Goal: Information Seeking & Learning: Learn about a topic

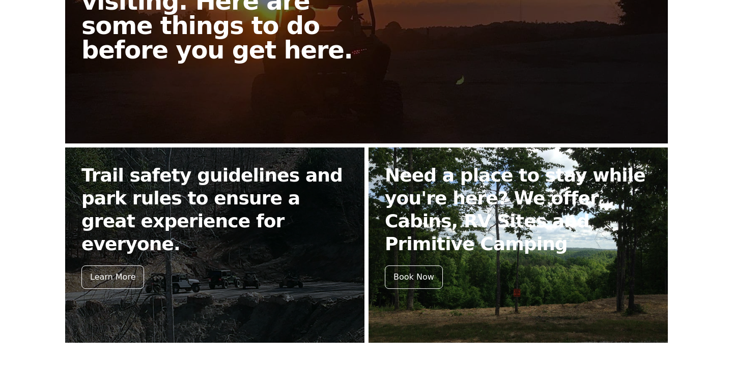
scroll to position [331, 0]
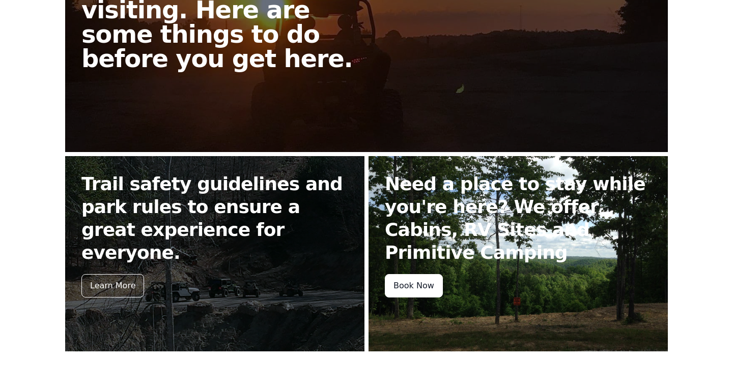
click at [409, 285] on div "Book Now" at bounding box center [414, 285] width 58 height 23
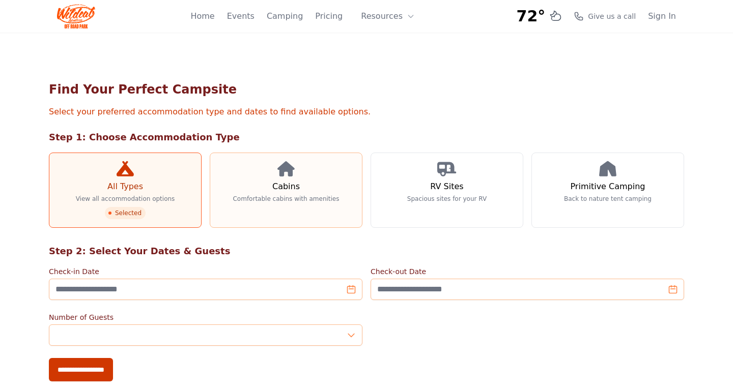
click at [283, 179] on link "Cabins Comfortable cabins with amenities" at bounding box center [286, 190] width 153 height 75
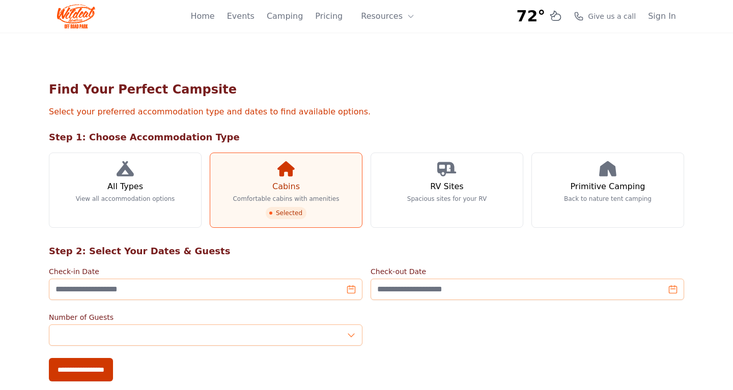
click at [284, 207] on link "Cabins Comfortable cabins with amenities Selected" at bounding box center [286, 190] width 153 height 75
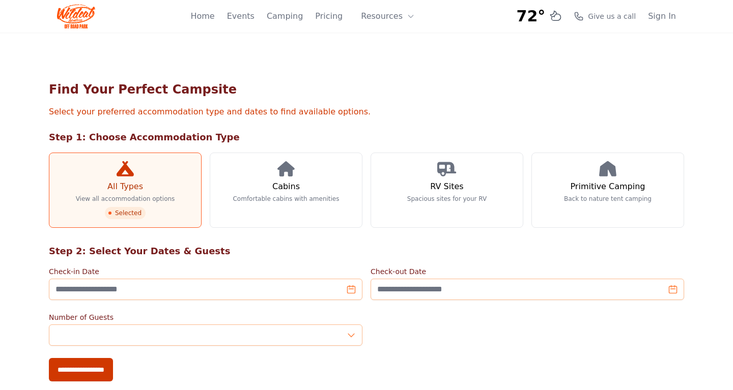
scroll to position [331, 0]
click at [135, 202] on p "View all accommodation options" at bounding box center [125, 199] width 99 height 8
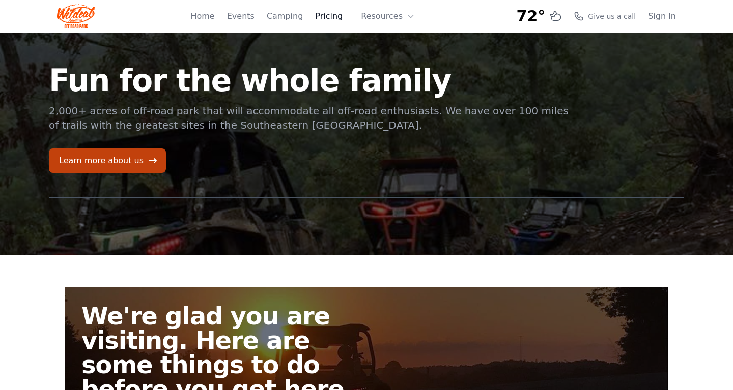
click at [334, 17] on link "Pricing" at bounding box center [328, 16] width 27 height 12
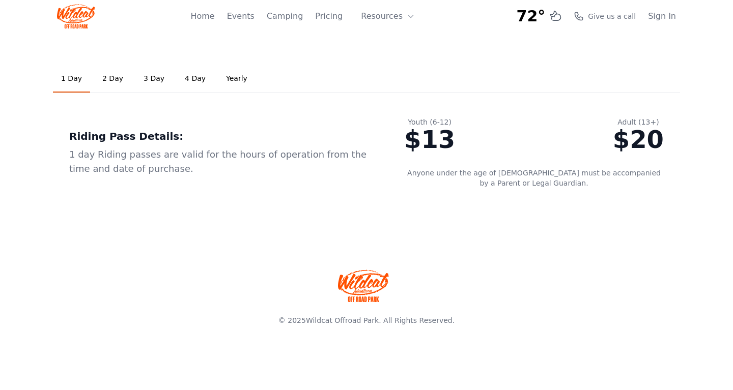
click at [109, 81] on link "2 Day" at bounding box center [112, 78] width 37 height 27
click at [147, 77] on link "3 Day" at bounding box center [153, 78] width 37 height 27
click at [183, 79] on link "4 Day" at bounding box center [195, 78] width 37 height 27
click at [223, 79] on link "Yearly" at bounding box center [237, 78] width 38 height 27
click at [73, 81] on link "1 Day" at bounding box center [71, 78] width 37 height 27
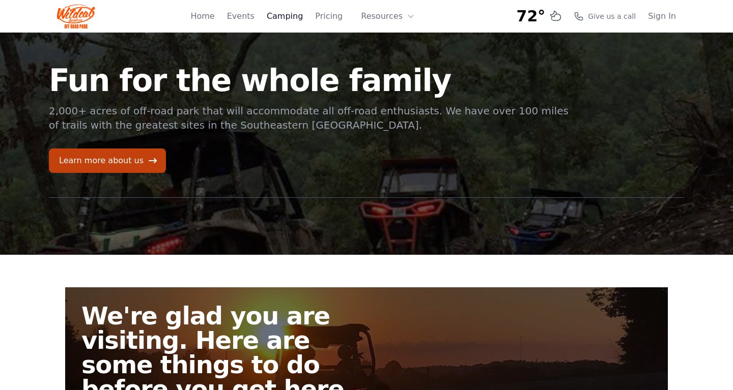
click at [301, 17] on link "Camping" at bounding box center [285, 16] width 36 height 12
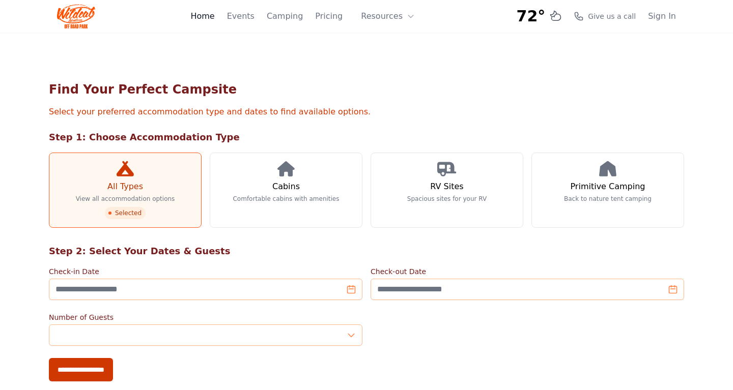
click at [214, 16] on link "Home" at bounding box center [202, 16] width 24 height 12
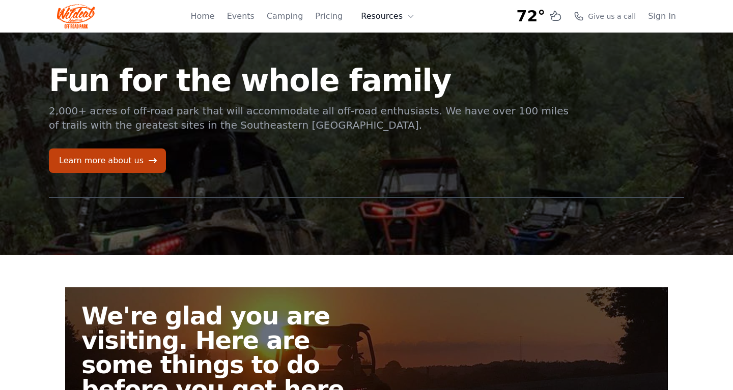
click at [407, 17] on icon at bounding box center [410, 16] width 8 height 8
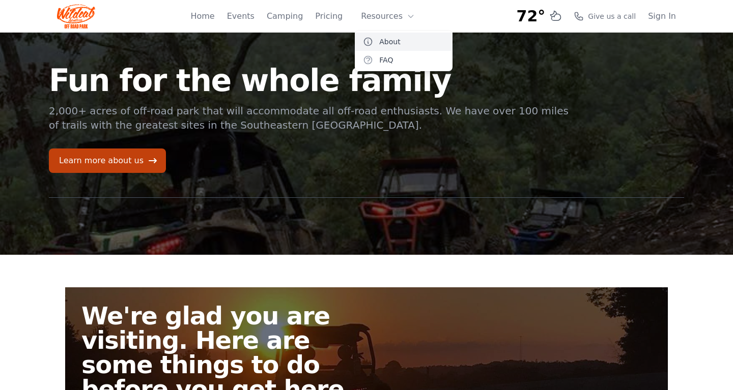
click at [396, 41] on link "About" at bounding box center [404, 42] width 98 height 18
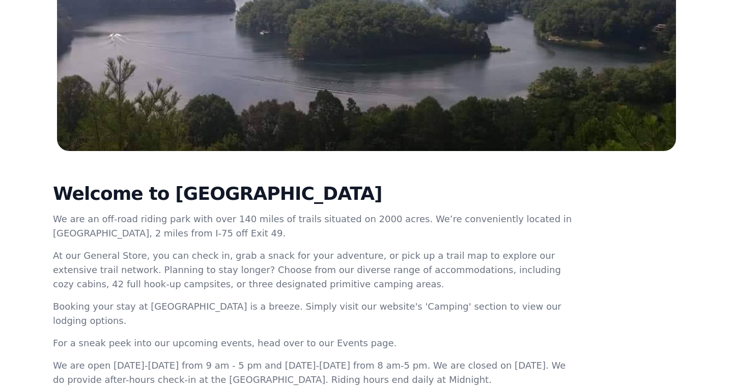
scroll to position [3, 0]
